Goal: Find specific page/section

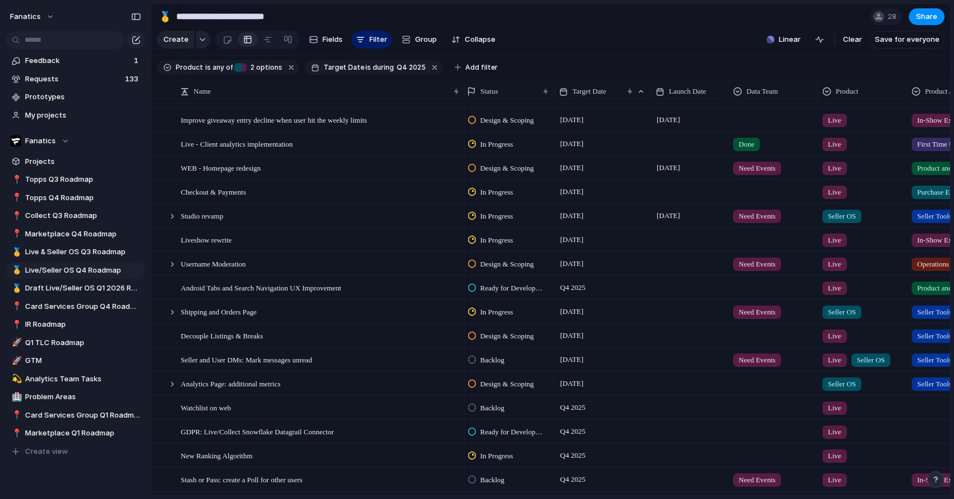
click at [247, 180] on div "Checkout & Payments" at bounding box center [307, 192] width 313 height 24
click at [276, 169] on div "WEB - Homepage redesign" at bounding box center [321, 168] width 280 height 23
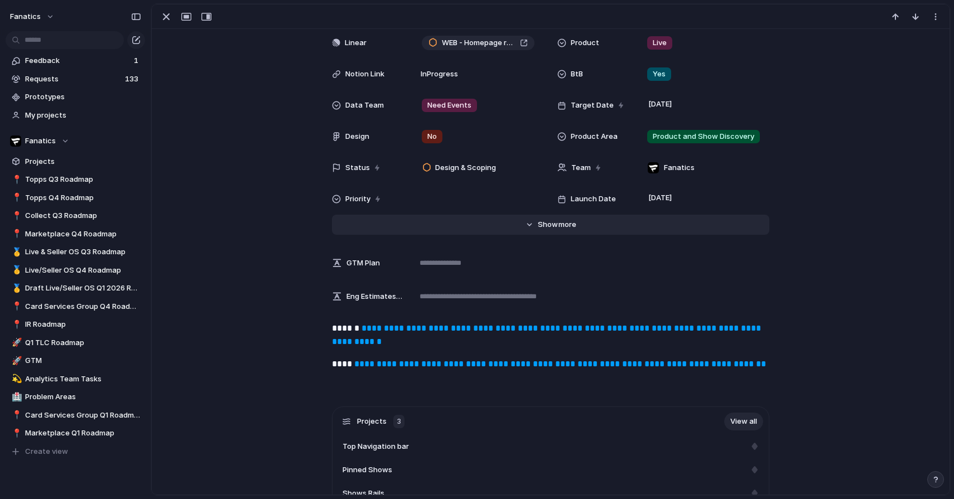
scroll to position [66, 0]
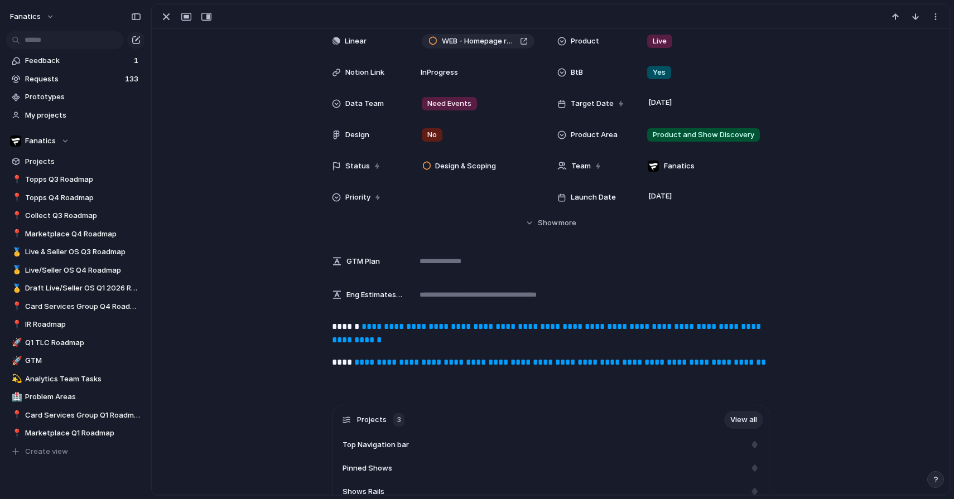
click at [485, 325] on link "**********" at bounding box center [547, 334] width 431 height 22
